Goal: Transaction & Acquisition: Purchase product/service

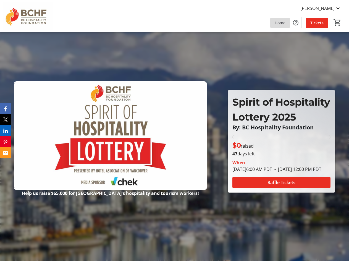
click at [276, 23] on span "Home" at bounding box center [280, 23] width 11 height 6
click at [315, 22] on span "Tickets" at bounding box center [316, 23] width 13 height 6
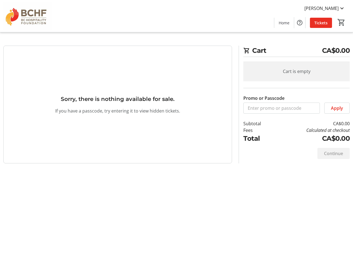
click at [276, 172] on div "Cart CA$0.00 Cart is empty Promo or Passcode Apply Subtotal CA$0.00 Fees Calcul…" at bounding box center [176, 130] width 353 height 261
click at [150, 100] on h3 "Sorry, there is nothing available for sale." at bounding box center [118, 99] width 114 height 8
click at [263, 177] on div "Cart CA$0.00 Cart is empty Promo or Passcode Apply Subtotal CA$0.00 Fees Calcul…" at bounding box center [176, 130] width 353 height 261
click at [104, 69] on tr-blank-state "Sorry, there is nothing available for sale. If you have a passcode, try enterin…" at bounding box center [117, 105] width 229 height 118
click at [287, 22] on span "Home" at bounding box center [284, 23] width 11 height 6
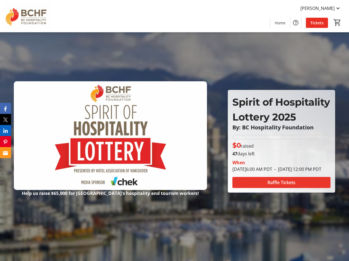
click at [280, 184] on span "Raffle Tickets" at bounding box center [281, 182] width 28 height 7
